Goal: Communication & Community: Answer question/provide support

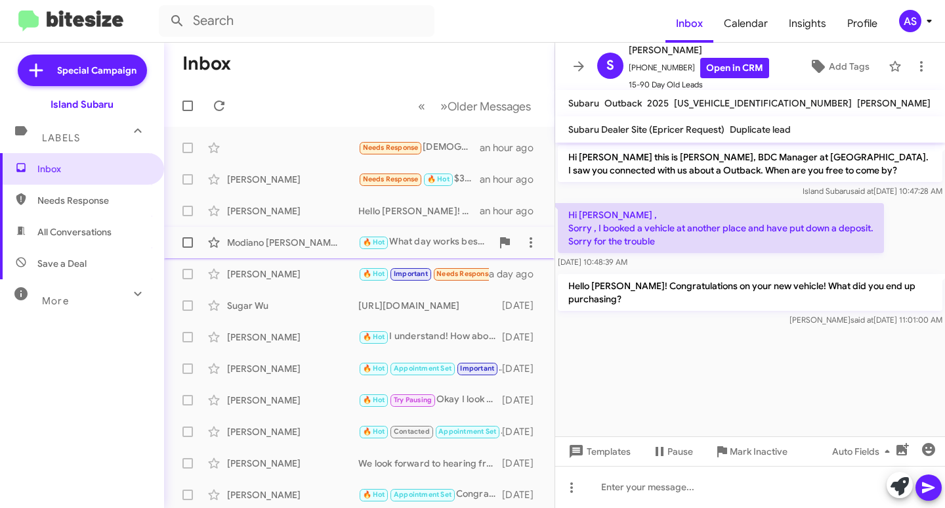
click at [294, 233] on div "Modiano [PERSON_NAME] 🔥 Hot What day works best? 20 hours ago" at bounding box center [360, 242] width 370 height 26
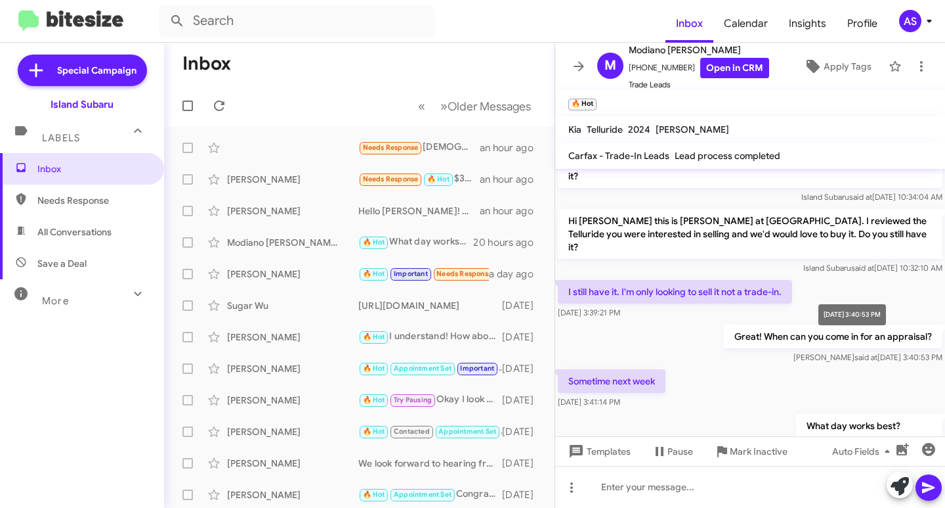
scroll to position [121, 0]
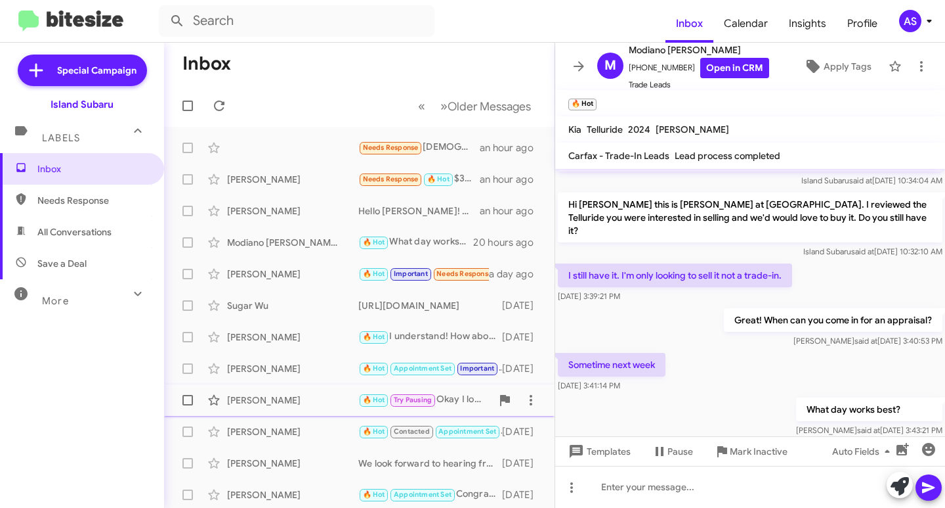
click at [301, 397] on div "[PERSON_NAME]" at bounding box center [292, 399] width 131 height 13
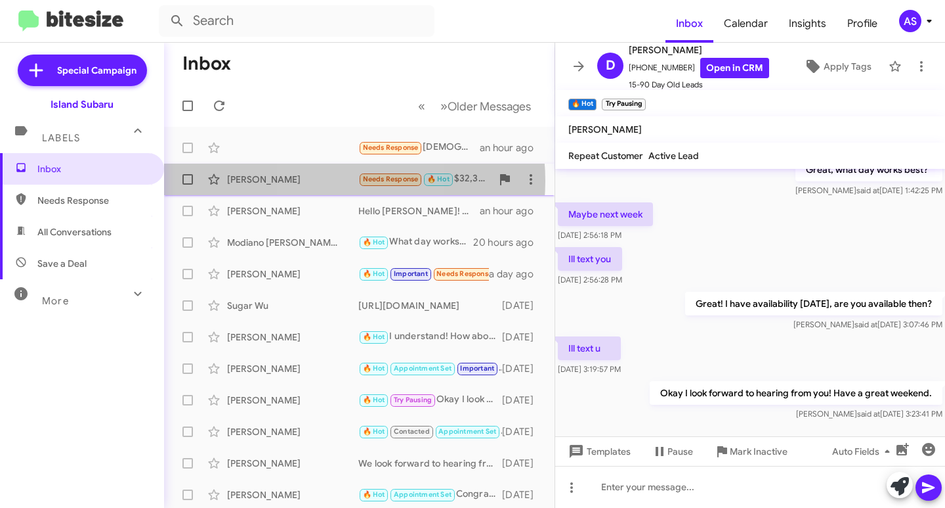
click at [328, 181] on div "[PERSON_NAME]" at bounding box center [292, 179] width 131 height 13
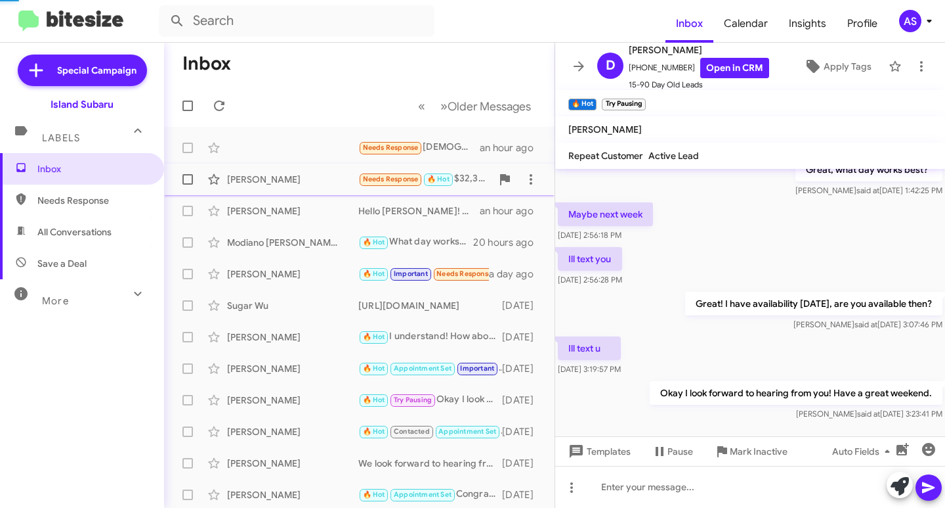
scroll to position [439, 0]
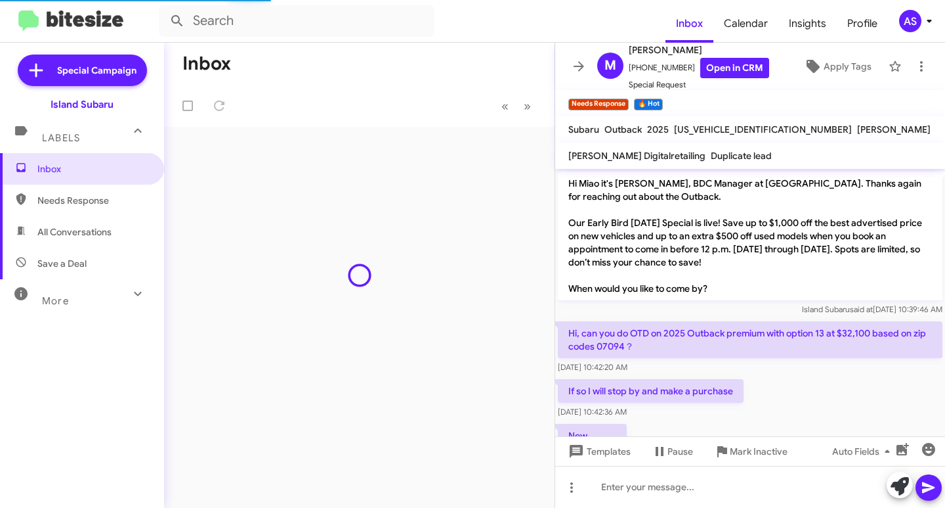
scroll to position [439, 0]
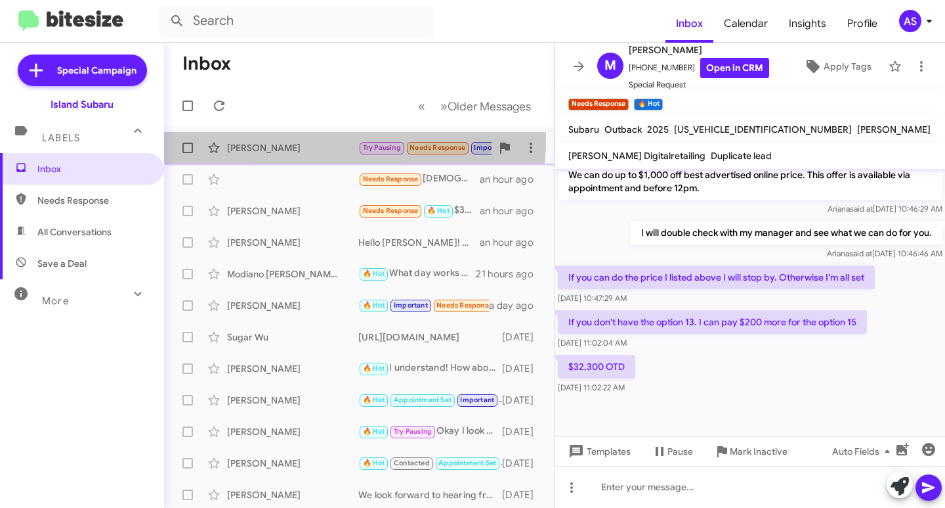
click at [313, 139] on div "Mahari Davis Try Pausing Needs Response Important Responded to this ! 16 minute…" at bounding box center [360, 148] width 370 height 26
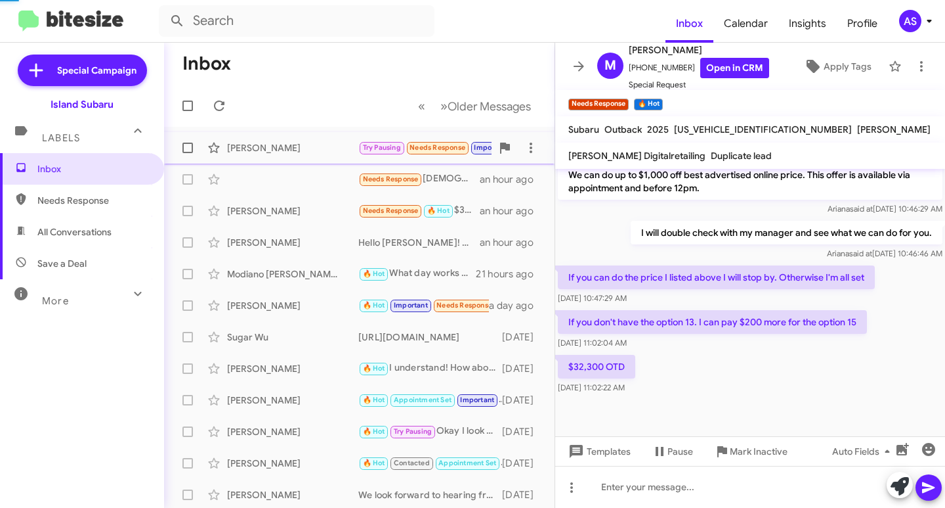
scroll to position [261, 0]
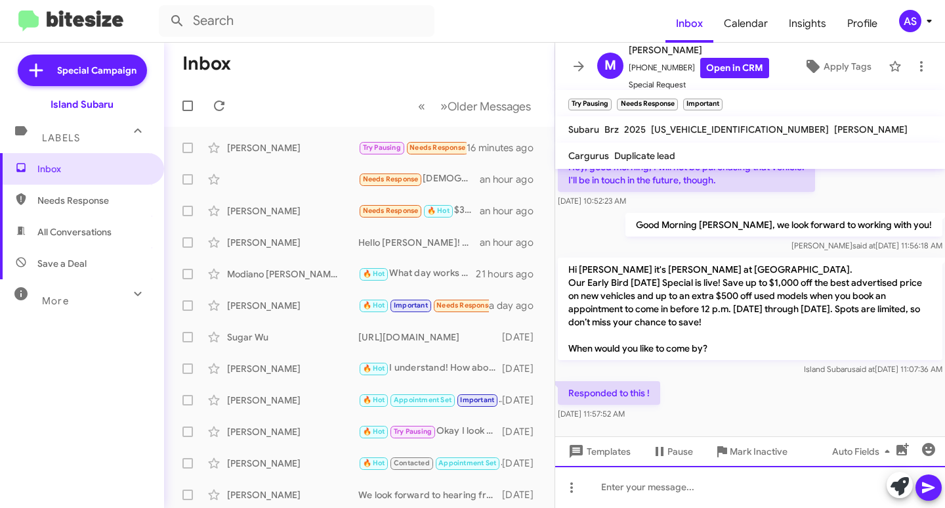
click at [707, 500] on div at bounding box center [750, 486] width 390 height 42
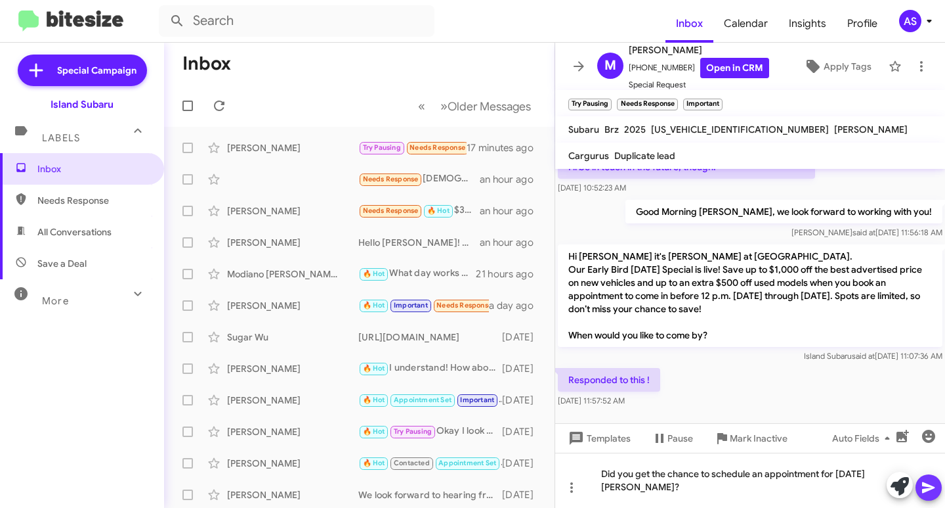
click at [933, 482] on icon at bounding box center [929, 487] width 16 height 16
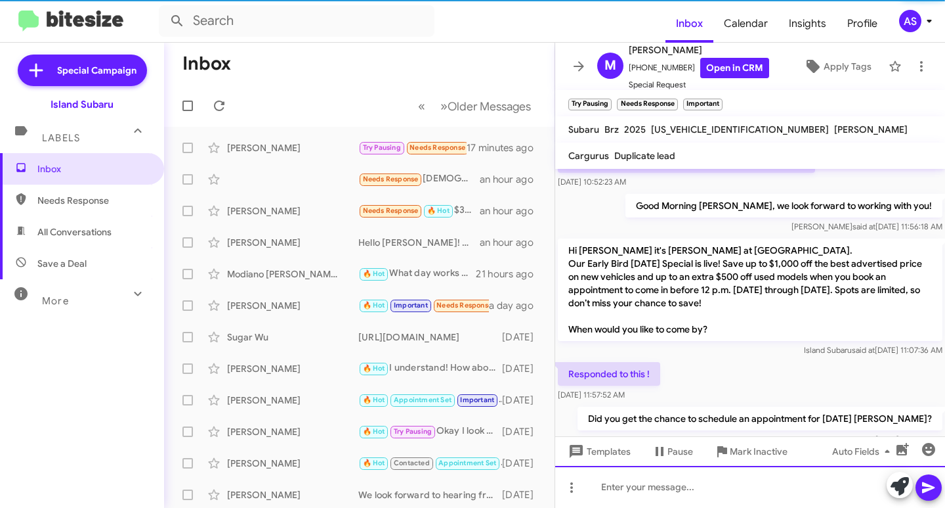
scroll to position [309, 0]
